Goal: Check status: Check status

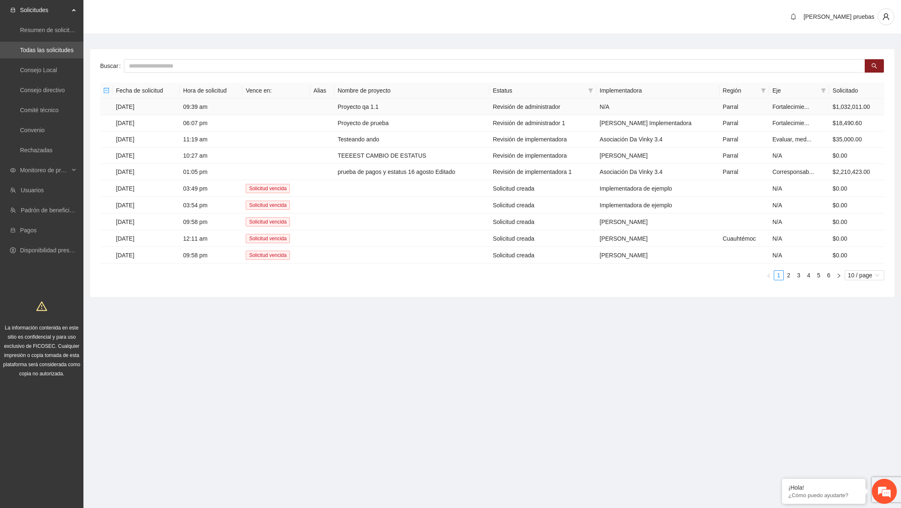
click at [396, 107] on td "Proyecto qa 1.1" at bounding box center [411, 107] width 155 height 16
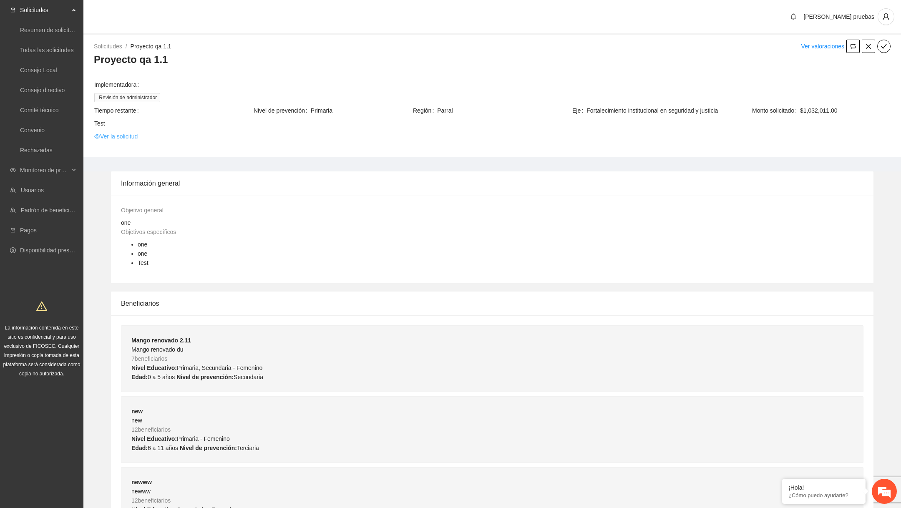
click at [131, 139] on link "Ver la solicitud" at bounding box center [115, 136] width 43 height 9
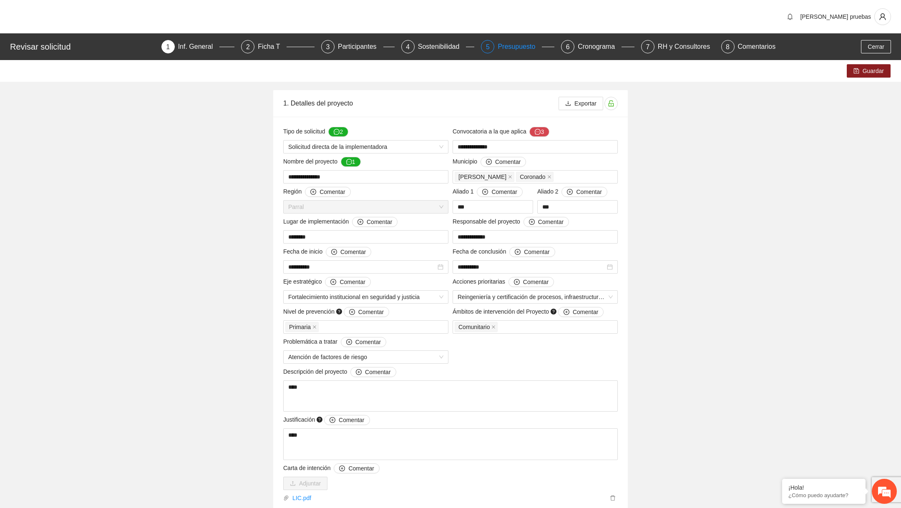
click at [511, 46] on div "Presupuesto" at bounding box center [520, 46] width 44 height 13
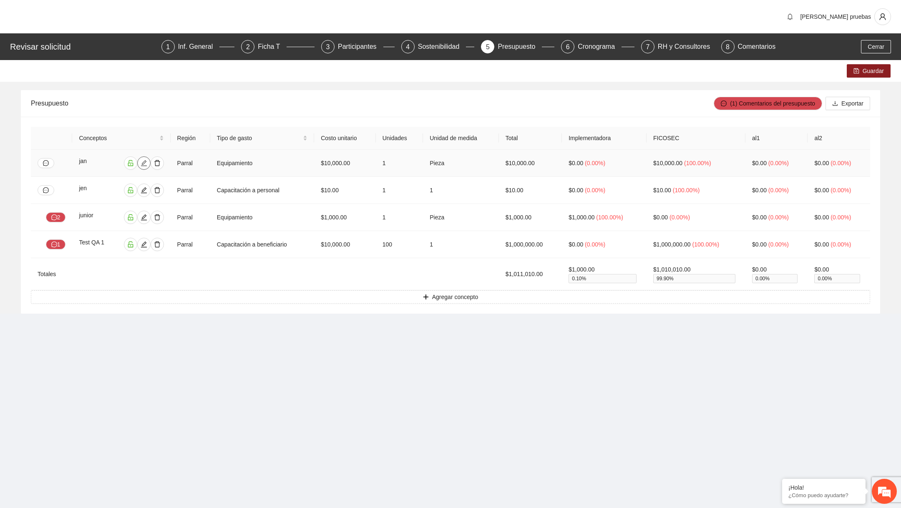
click at [141, 161] on icon "edit" at bounding box center [144, 163] width 6 height 6
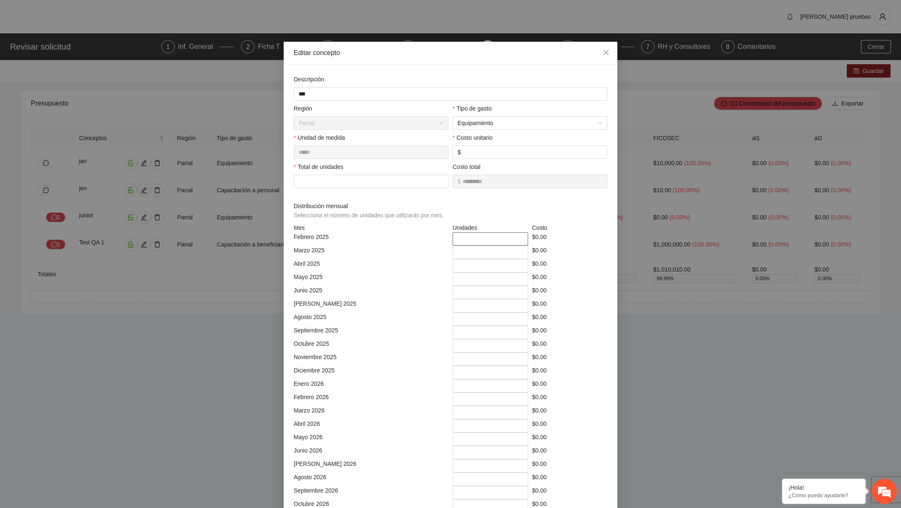
click at [472, 236] on input "*" at bounding box center [491, 238] width 76 height 13
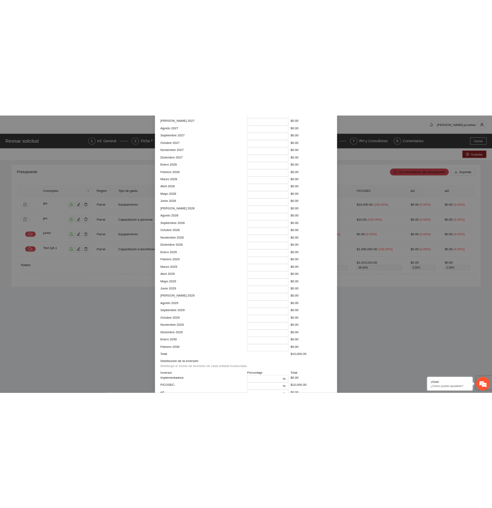
scroll to position [663, 0]
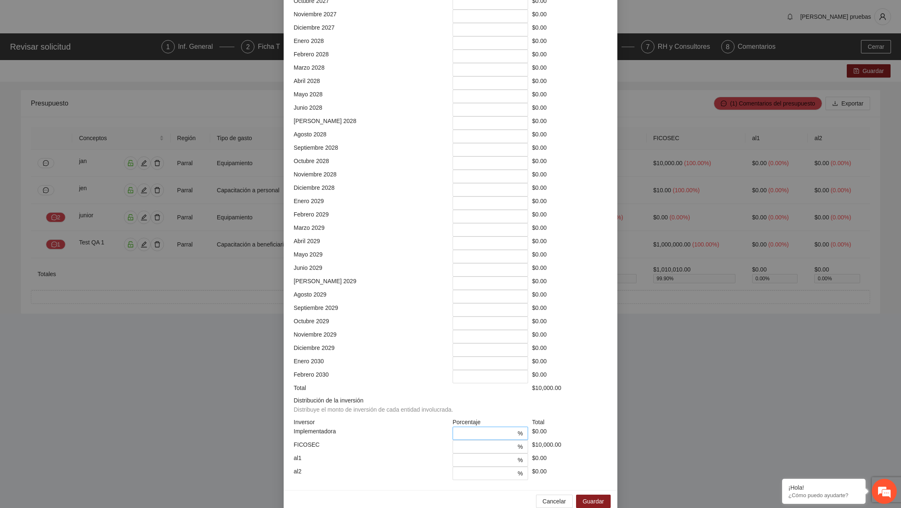
type input "*"
click at [467, 429] on input "*" at bounding box center [487, 433] width 58 height 9
click at [467, 442] on input "***" at bounding box center [487, 446] width 58 height 9
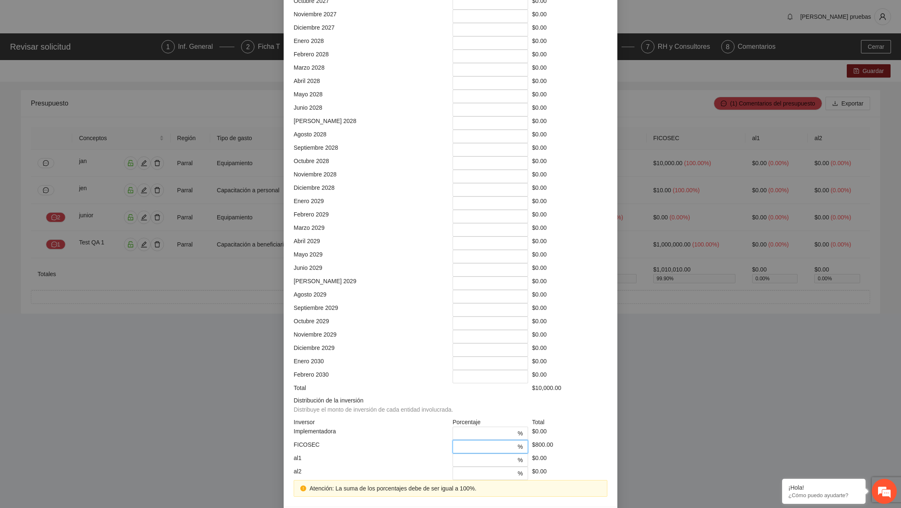
type input "***"
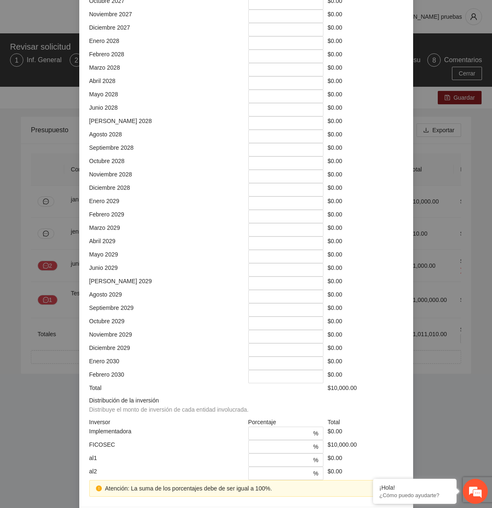
scroll to position [680, 0]
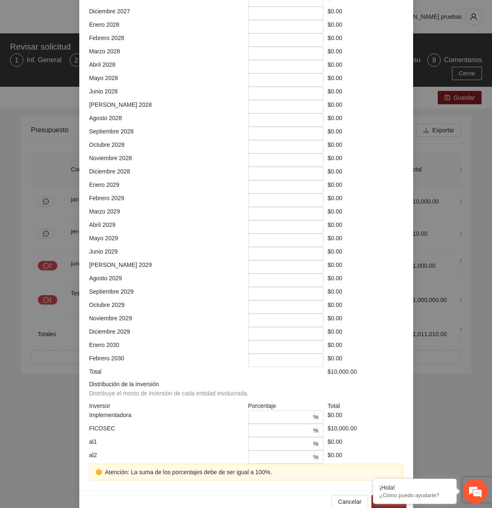
click at [132, 380] on span "Distribución de la inversión Distribuye el monto de inversión de cada entidad i…" at bounding box center [170, 389] width 163 height 18
copy span "Distribución de la inversión"
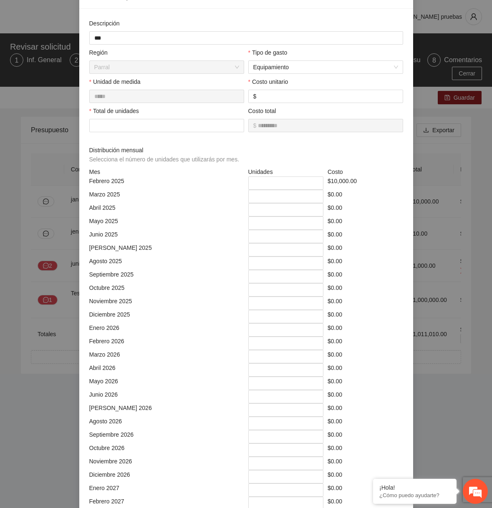
scroll to position [0, 0]
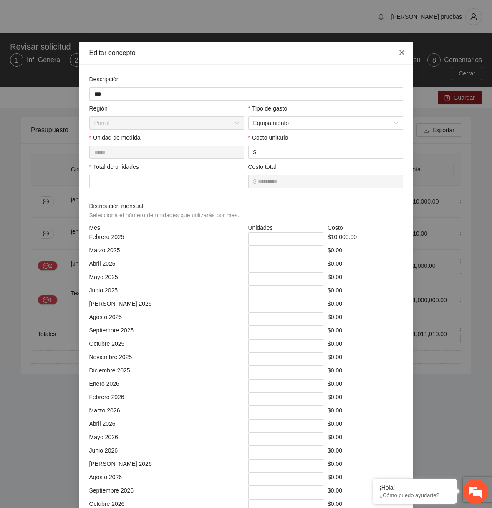
click at [403, 52] on icon "close" at bounding box center [401, 52] width 7 height 7
